Goal: Find specific page/section: Find specific page/section

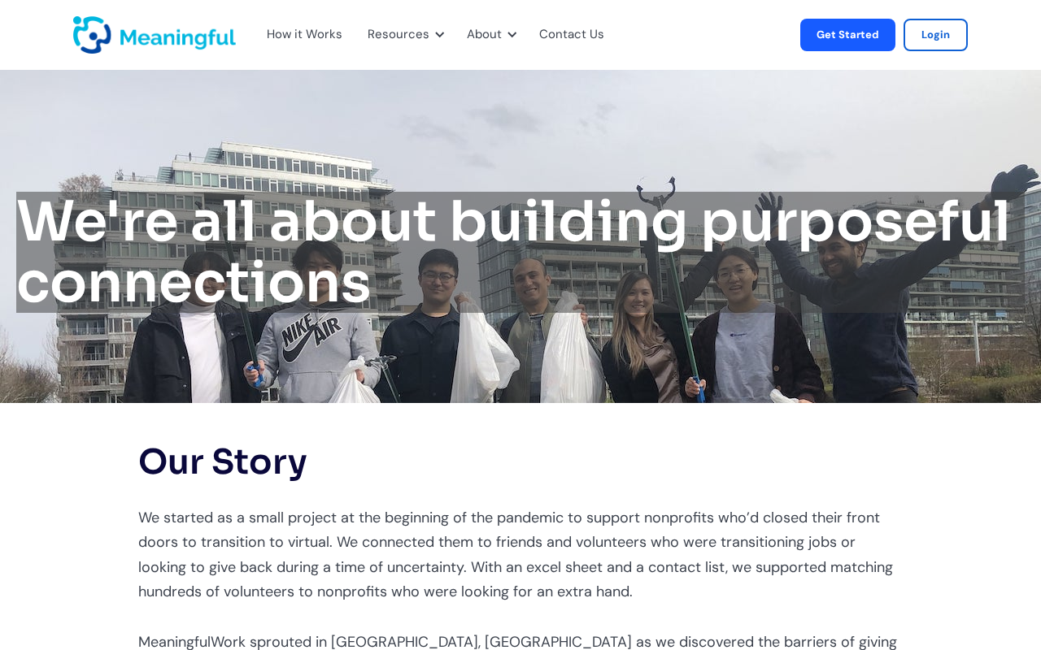
scroll to position [3055, 0]
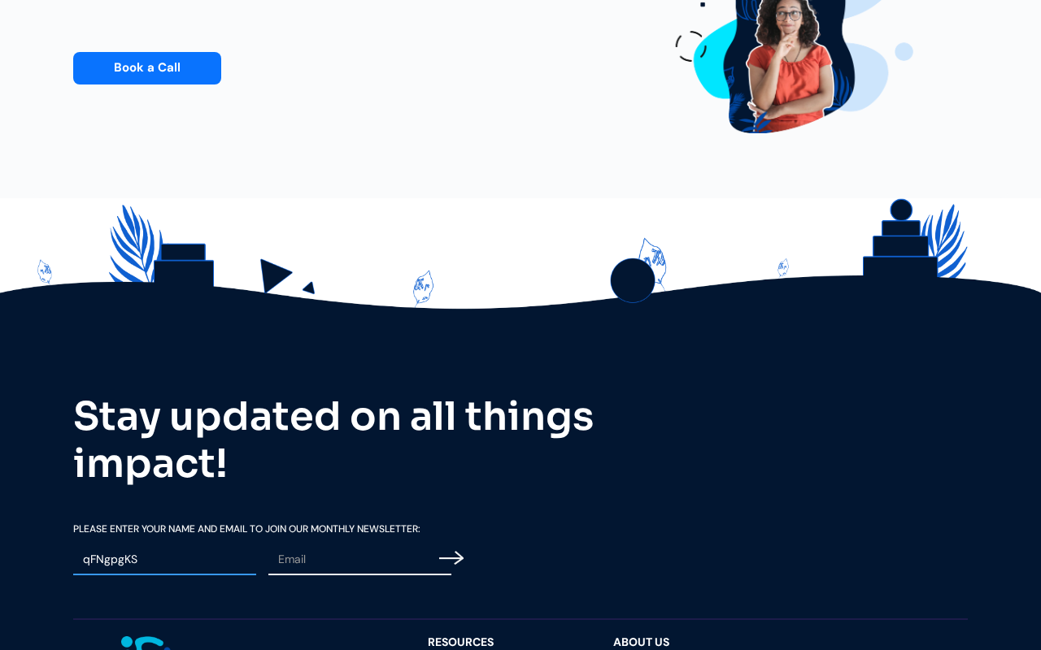
type input "qFNgpgKS"
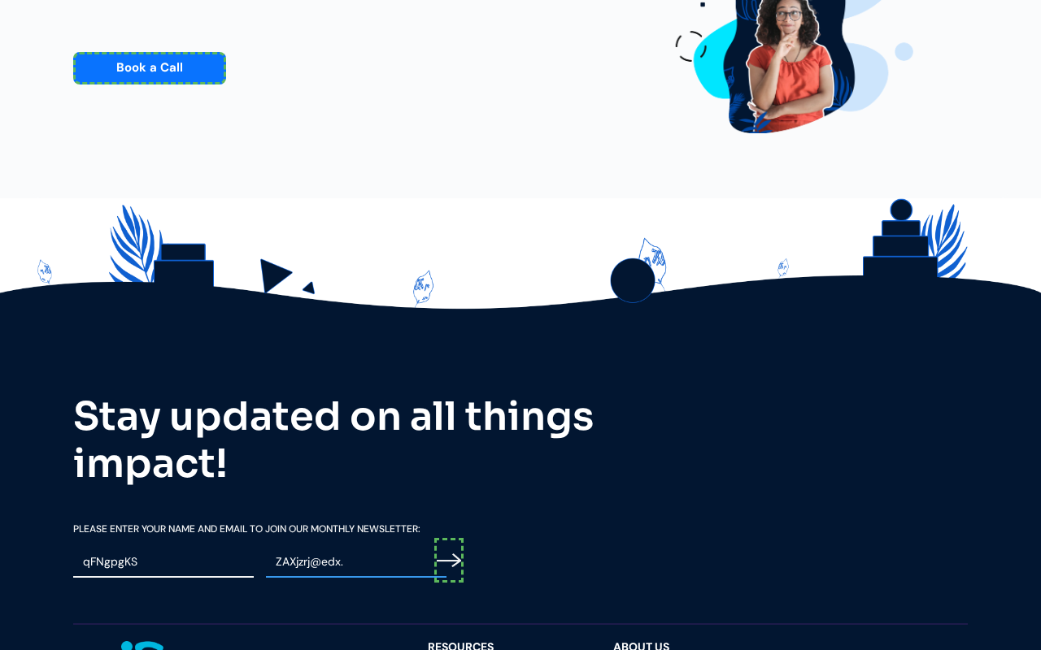
scroll to position [3060, 0]
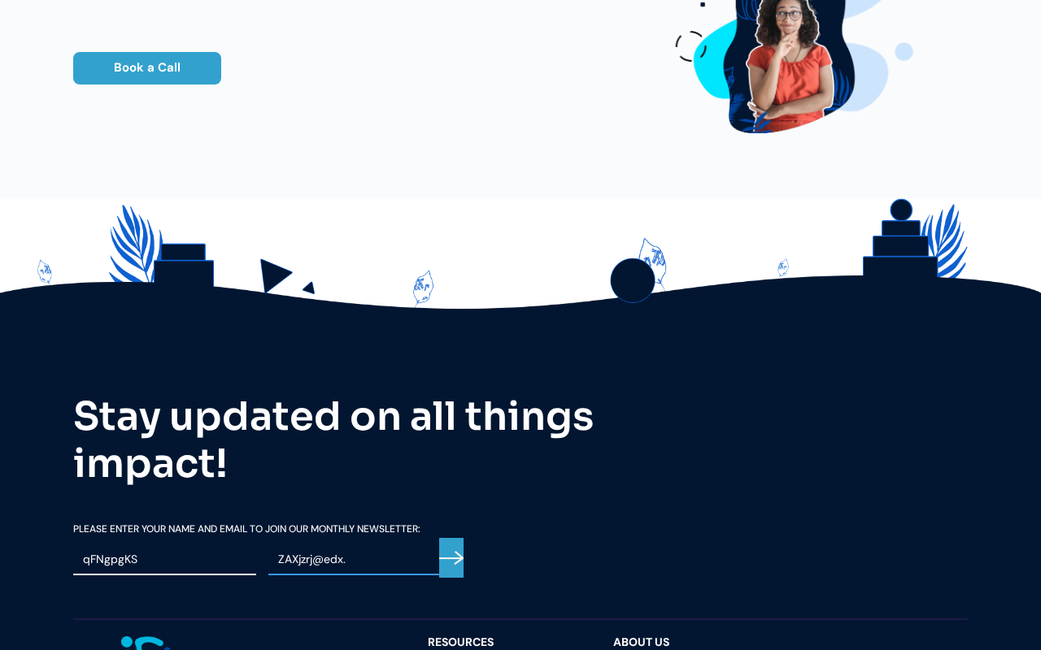
type input "ZAXjzrj@edx."
